Goal: Communication & Community: Share content

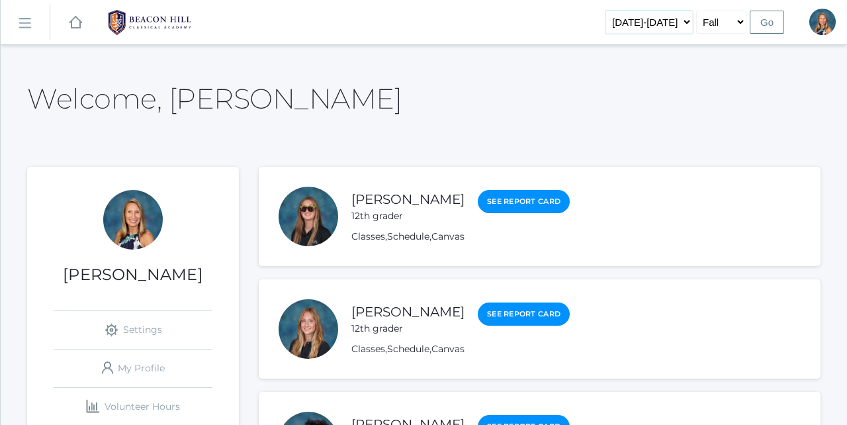
click at [667, 21] on select "2019-2020 2020-2021 2021-2022 2022-2023 2023-2024 2024-2025 2025-2026" at bounding box center [648, 22] width 87 height 23
select select "[DATE]-[DATE]"
click at [767, 21] on input "Go" at bounding box center [766, 22] width 34 height 23
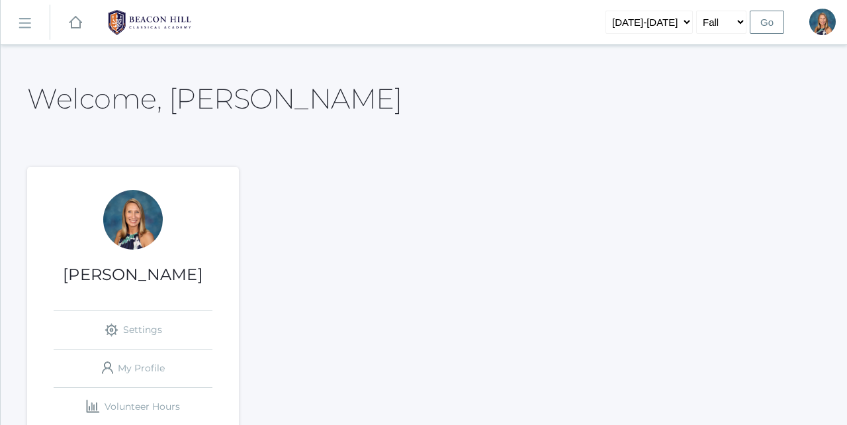
click at [25, 27] on rect at bounding box center [24, 23] width 21 height 21
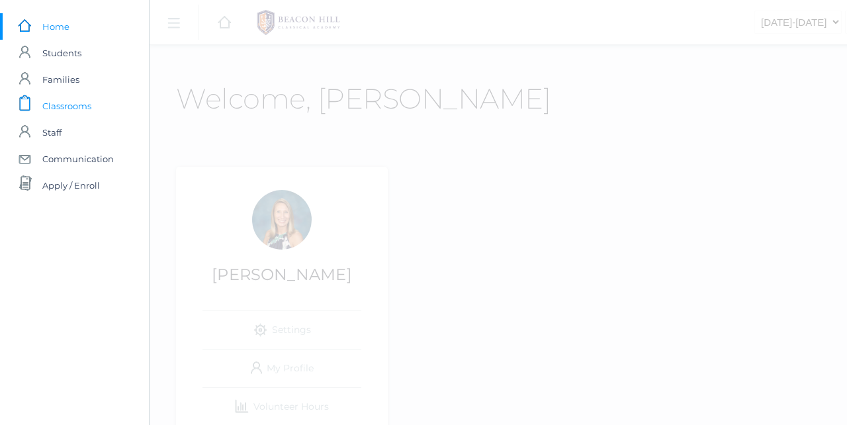
click at [60, 106] on span "Classrooms" at bounding box center [66, 106] width 49 height 26
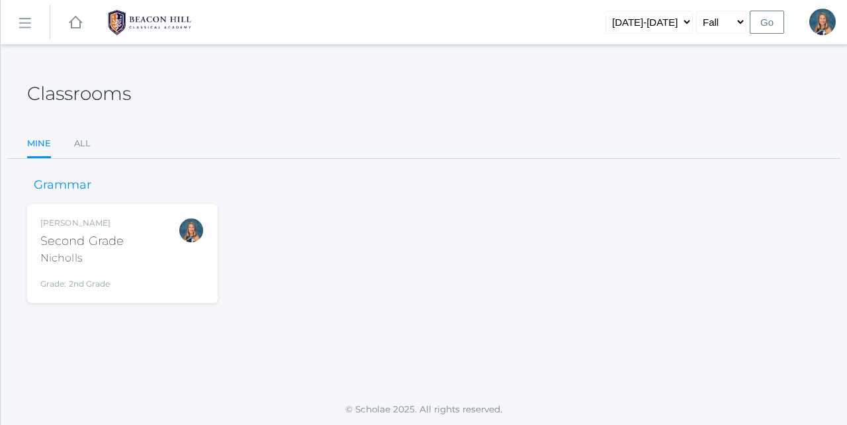
click at [101, 247] on div "Second Grade" at bounding box center [81, 241] width 83 height 18
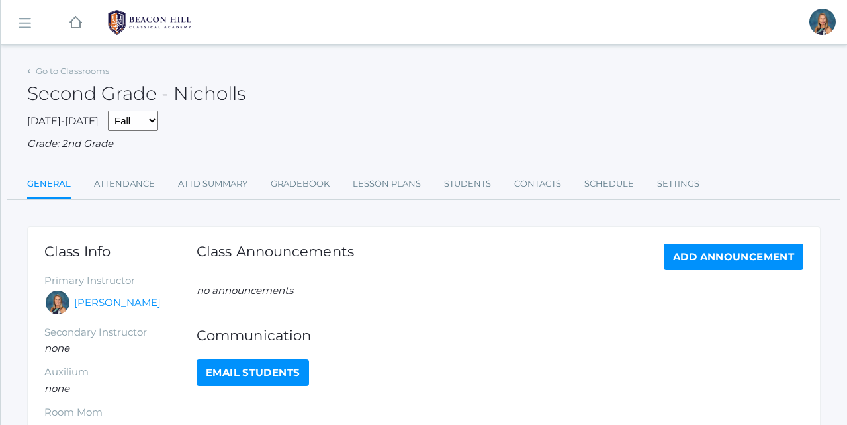
click at [24, 19] on rect at bounding box center [24, 23] width 21 height 21
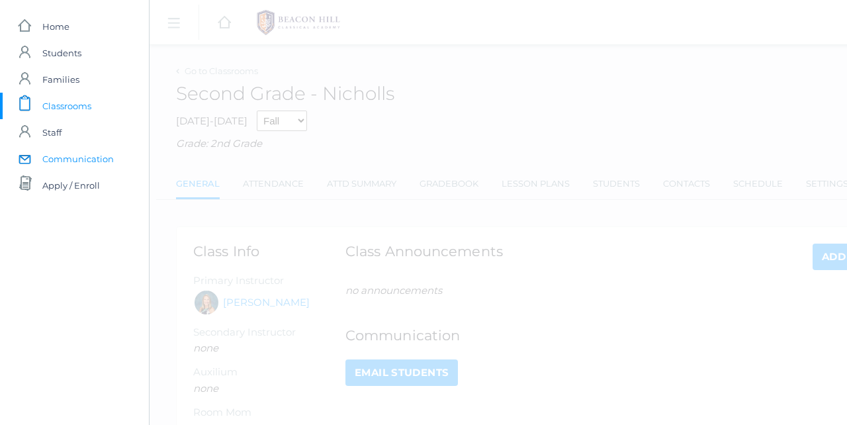
click at [58, 160] on span "Communication" at bounding box center [77, 159] width 71 height 26
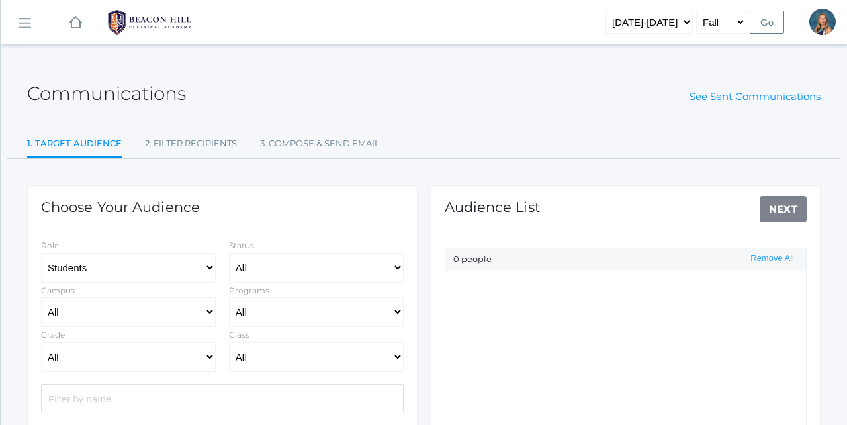
click at [124, 400] on input "search" at bounding box center [222, 398] width 362 height 28
select select "Enrolled"
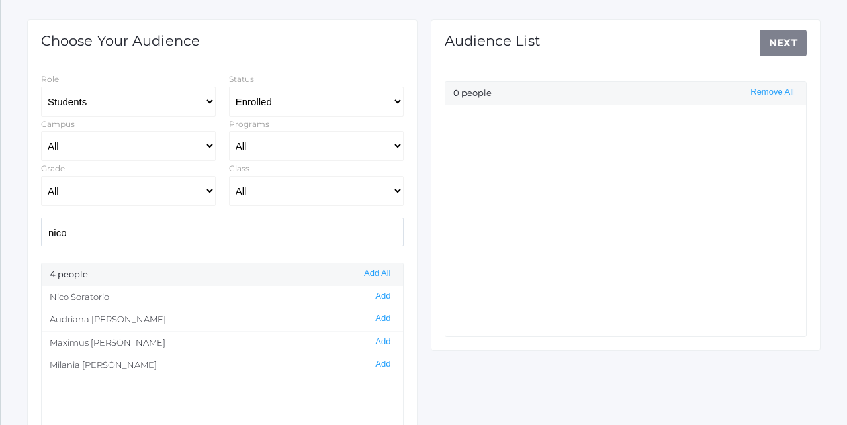
scroll to position [196, 0]
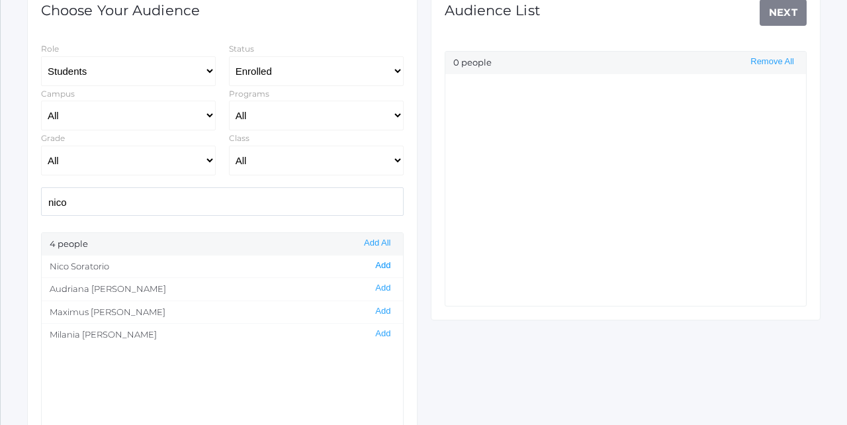
type input "nico"
click at [382, 264] on button "Add" at bounding box center [382, 265] width 23 height 11
click at [773, 17] on link "Next" at bounding box center [783, 12] width 48 height 26
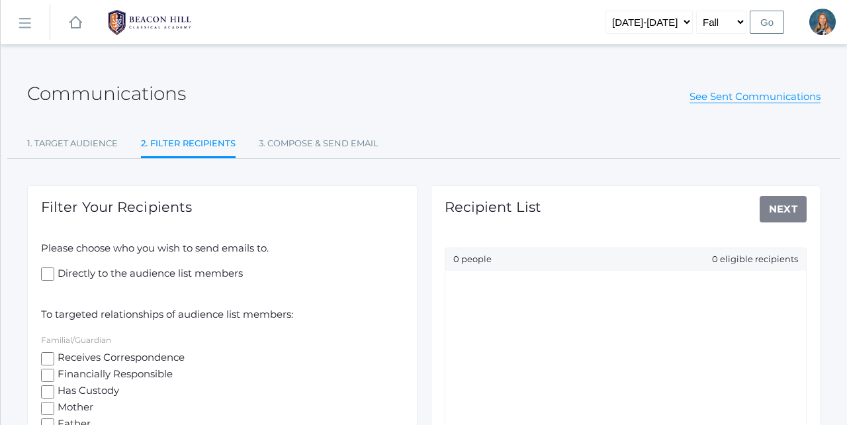
click at [48, 354] on input "Receives Correspondence" at bounding box center [47, 358] width 13 height 13
checkbox input "true"
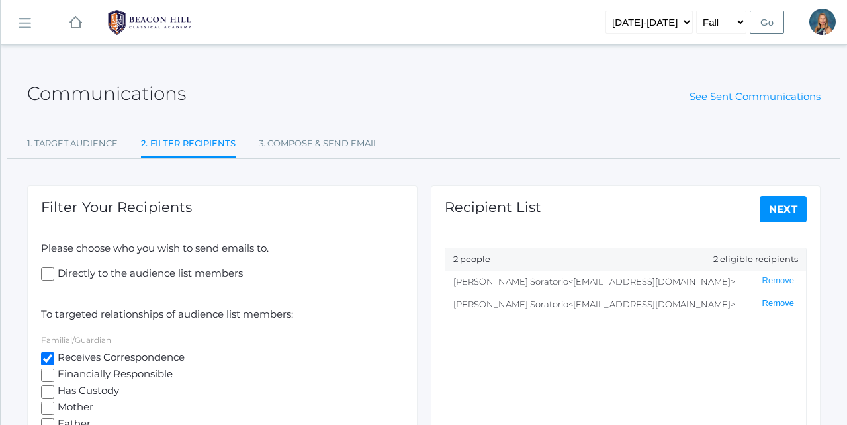
click at [765, 303] on button "Remove" at bounding box center [778, 303] width 40 height 11
click at [788, 206] on link "Next" at bounding box center [783, 209] width 48 height 26
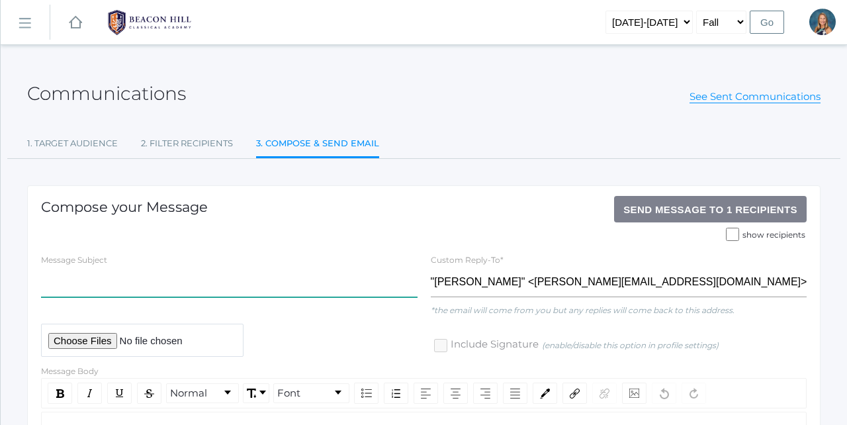
click at [56, 280] on input "text" at bounding box center [229, 282] width 376 height 30
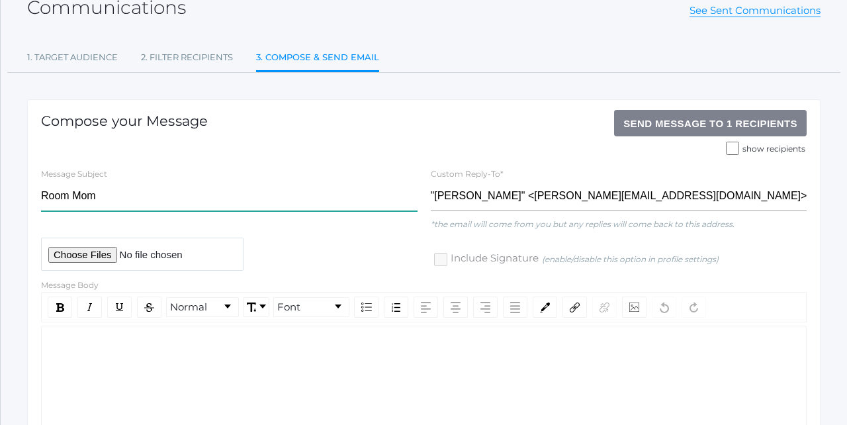
scroll to position [110, 0]
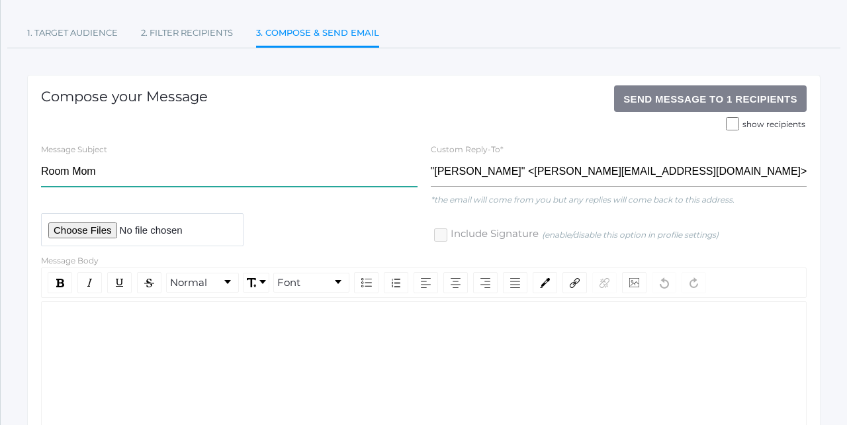
type input "Room Mom"
click at [112, 308] on div "rdw-wrapper" at bounding box center [423, 392] width 765 height 182
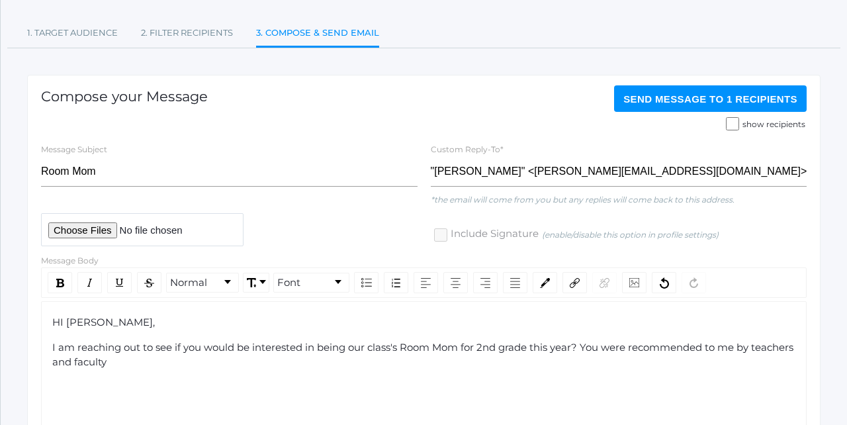
click at [581, 345] on span "I am reaching out to see if you would be interested in being our class's Room M…" at bounding box center [423, 355] width 743 height 28
click at [582, 344] on span "I am reaching out to see if you would be interested in being our class's Room M…" at bounding box center [422, 355] width 740 height 28
click at [108, 359] on div "I am reaching out to see if you would be interested in being our class's Room M…" at bounding box center [423, 355] width 743 height 30
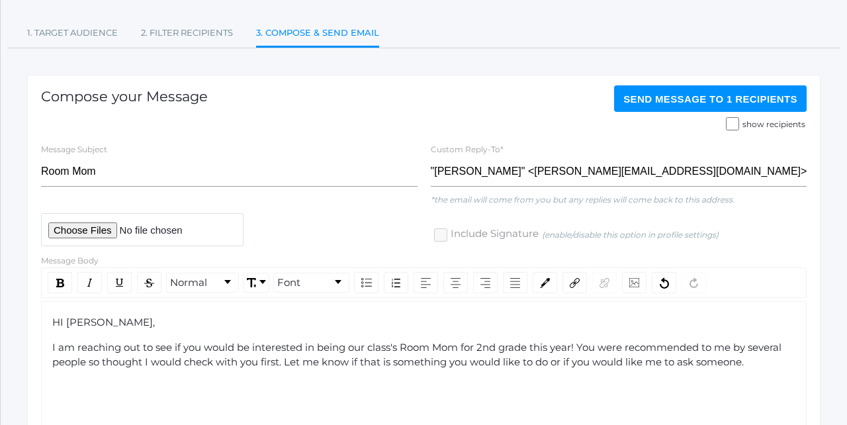
click at [288, 360] on span "I am reaching out to see if you would be interested in being our class's Room M…" at bounding box center [417, 355] width 731 height 28
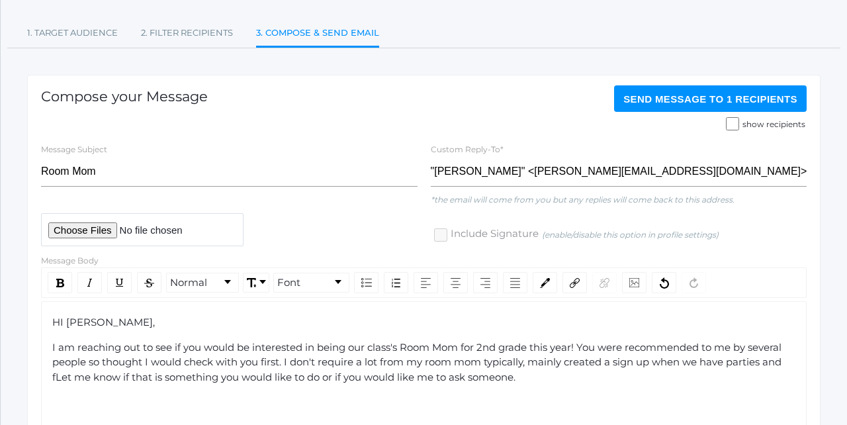
click at [483, 358] on span "I am reaching out to see if you would be interested in being our class's Room M…" at bounding box center [417, 362] width 731 height 42
click at [535, 358] on span "I am reaching out to see if you would be interested in being our class's Room M…" at bounding box center [420, 362] width 736 height 42
click at [532, 359] on span "I am reaching out to see if you would be interested in being our class's Room M…" at bounding box center [422, 362] width 740 height 42
click at [319, 359] on span "I am reaching out to see if you would be interested in being our class's Room M…" at bounding box center [421, 362] width 739 height 42
click at [532, 359] on span "I am reaching out to see if you would be interested in being our class's Room M…" at bounding box center [419, 362] width 735 height 42
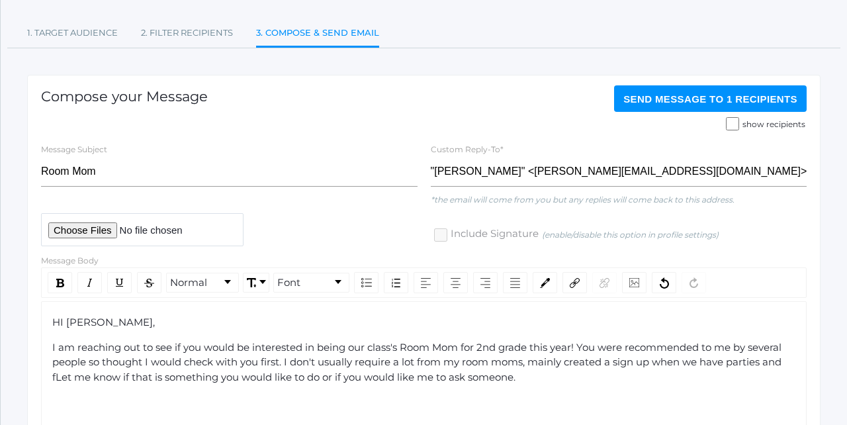
click at [569, 361] on span "I am reaching out to see if you would be interested in being our class's Room M…" at bounding box center [417, 362] width 731 height 42
click at [626, 359] on span "I am reaching out to see if you would be interested in being our class's Room M…" at bounding box center [417, 362] width 731 height 42
click at [78, 371] on span "I am reaching out to see if you would be interested in being our class's Room M…" at bounding box center [418, 362] width 733 height 42
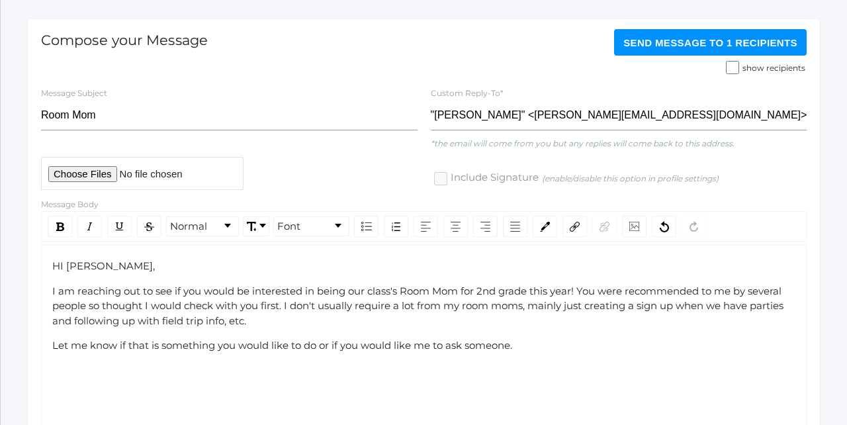
scroll to position [177, 0]
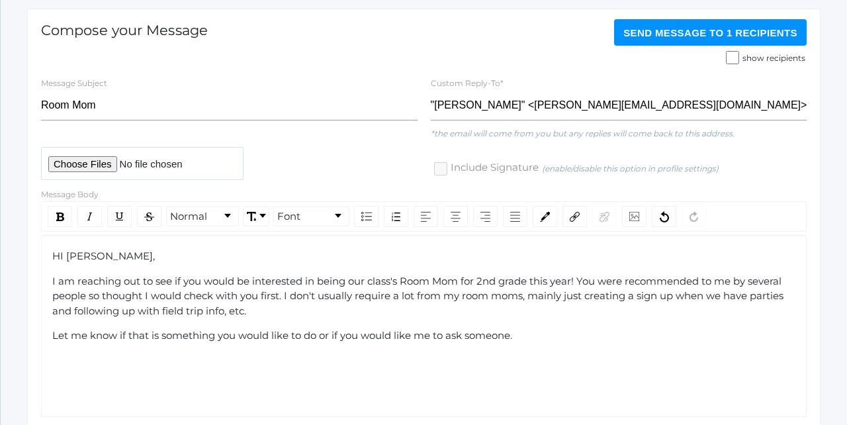
click at [531, 330] on div "Let me know if that is something you would like to do or if you would like me t…" at bounding box center [423, 335] width 743 height 15
click at [512, 330] on span "Let me know if that is something you would like to do or if you would like me t…" at bounding box center [282, 335] width 460 height 13
click at [677, 31] on span "Send Message to 1 recipients" at bounding box center [710, 32] width 174 height 11
